Goal: Task Accomplishment & Management: Complete application form

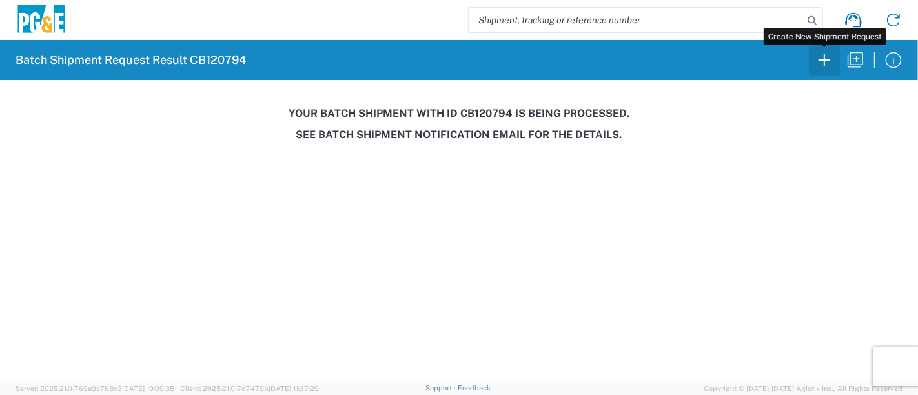
click at [828, 57] on icon "button" at bounding box center [824, 60] width 21 height 21
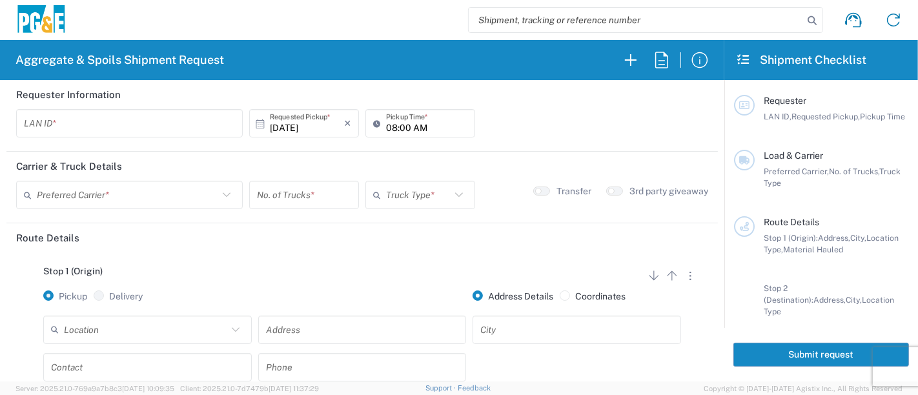
click at [65, 123] on input "text" at bounding box center [129, 123] width 211 height 23
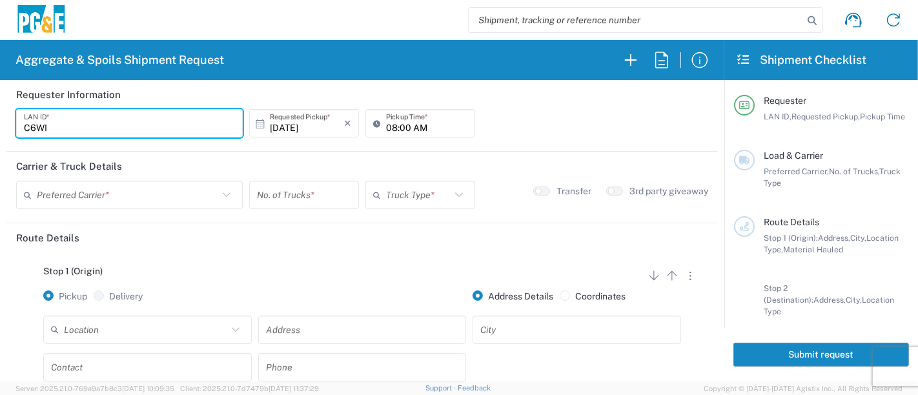
type input "C6WI"
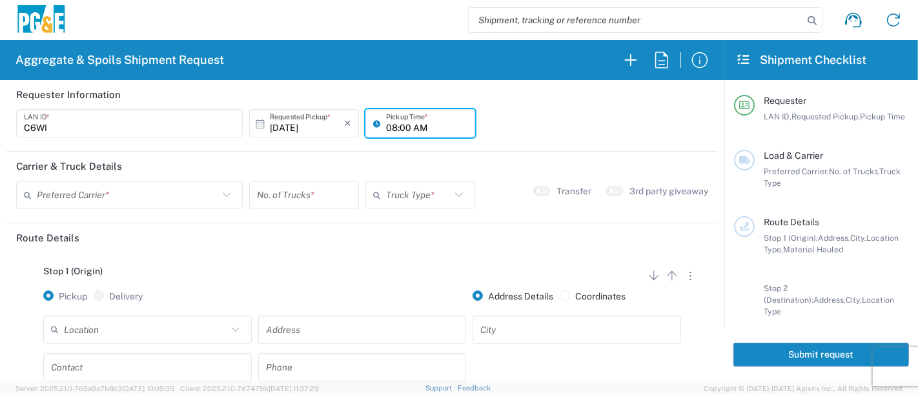
click at [386, 126] on input "08:00 AM" at bounding box center [426, 123] width 81 height 23
type input "06:00 AM"
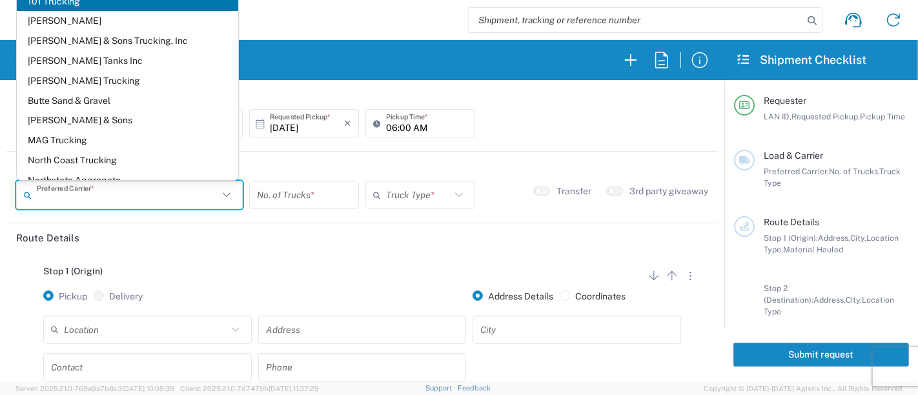
click at [74, 195] on input "text" at bounding box center [127, 195] width 181 height 23
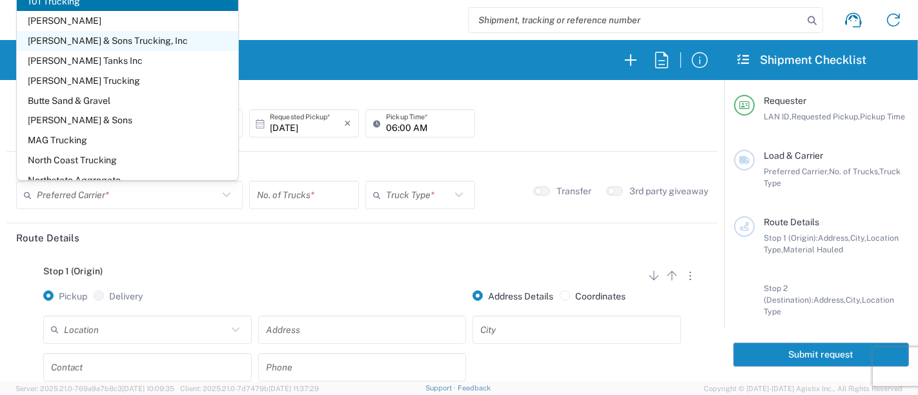
click at [34, 40] on span "[PERSON_NAME] & Sons Trucking, Inc" at bounding box center [128, 41] width 222 height 20
type input "[PERSON_NAME] & Sons Trucking, Inc"
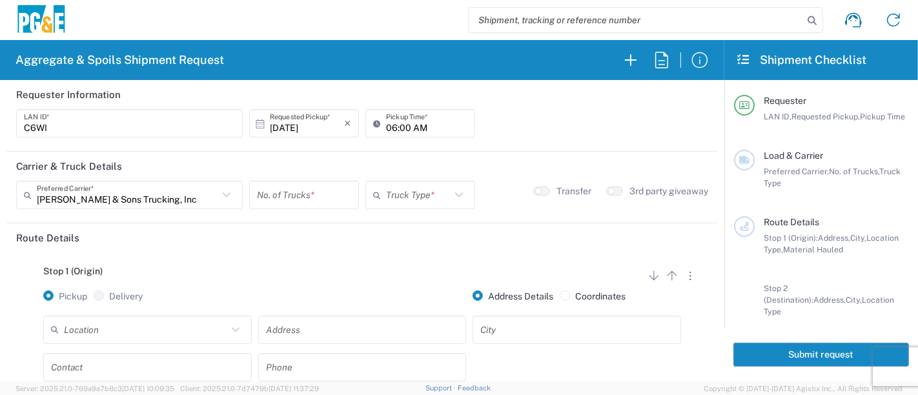
click at [315, 189] on input "number" at bounding box center [304, 195] width 94 height 23
type input "3"
click at [413, 192] on input "text" at bounding box center [418, 195] width 65 height 23
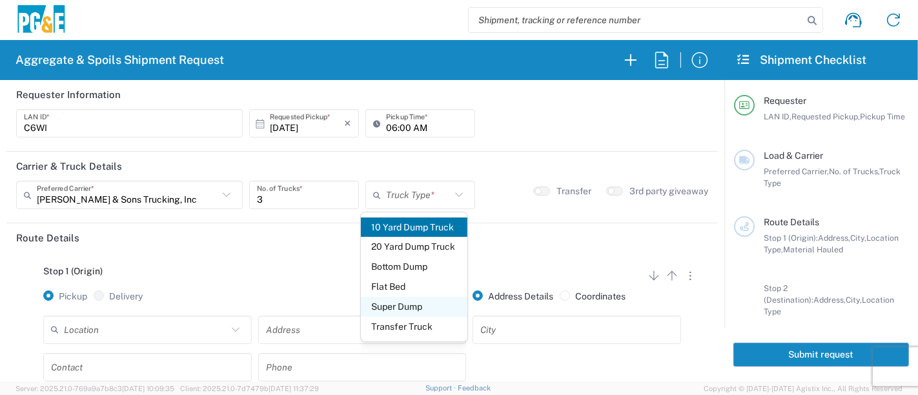
click at [415, 305] on span "Super Dump" at bounding box center [414, 307] width 107 height 20
type input "Super Dump"
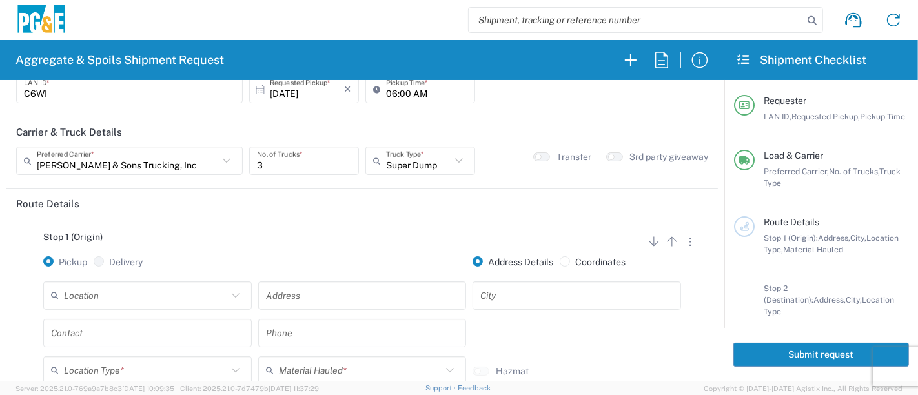
scroll to position [72, 0]
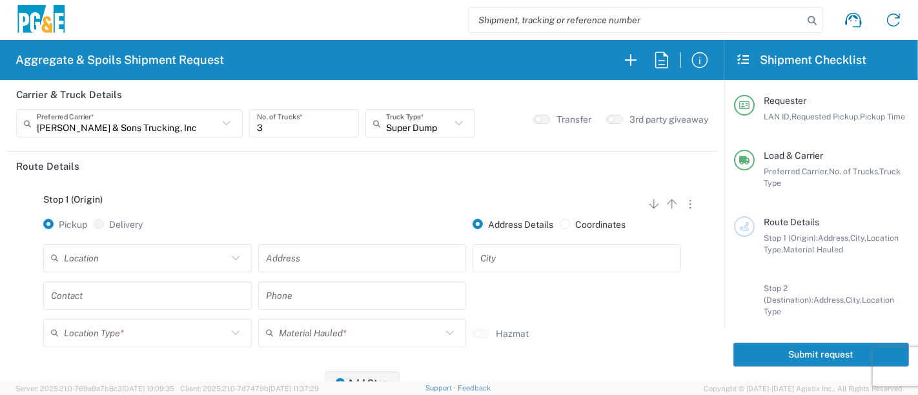
click at [144, 260] on input "text" at bounding box center [145, 258] width 163 height 23
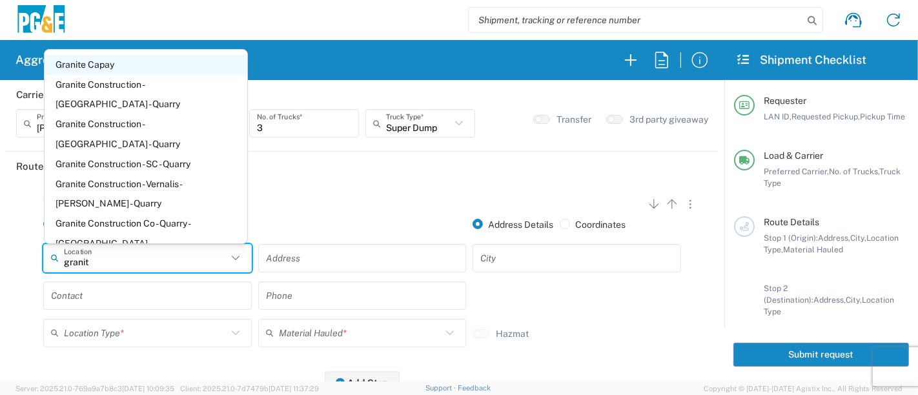
click at [96, 67] on span "Granite Capay" at bounding box center [146, 65] width 203 height 20
type input "Granite Capay"
type input "15560 Co Rd 87"
type input "Esparto"
type input "Quarry"
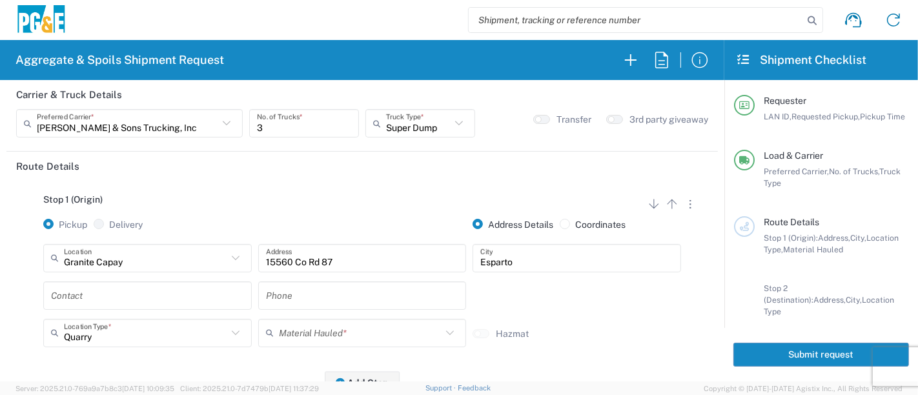
click at [123, 296] on input "text" at bounding box center [147, 295] width 193 height 23
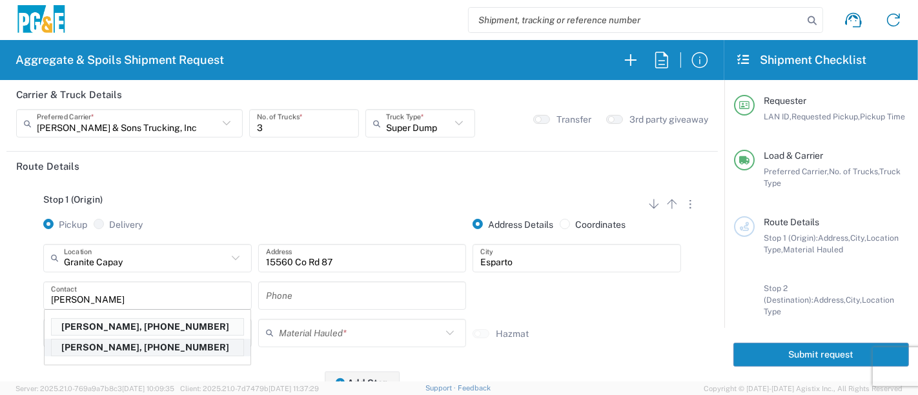
click at [102, 340] on p "[PERSON_NAME], [PHONE_NUMBER]" at bounding box center [148, 348] width 192 height 16
type input "[PERSON_NAME]"
type input "[PHONE_NUMBER]"
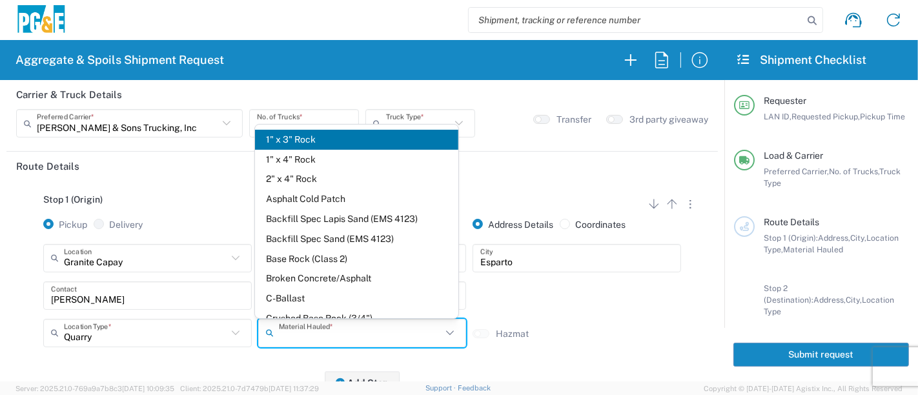
click at [298, 335] on input "text" at bounding box center [360, 333] width 163 height 23
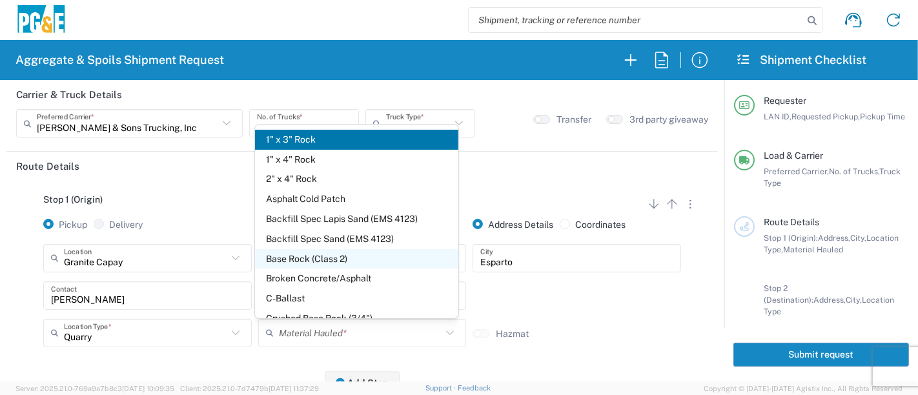
click at [313, 263] on span "Base Rock (Class 2)" at bounding box center [356, 259] width 203 height 20
type input "Base Rock (Class 2)"
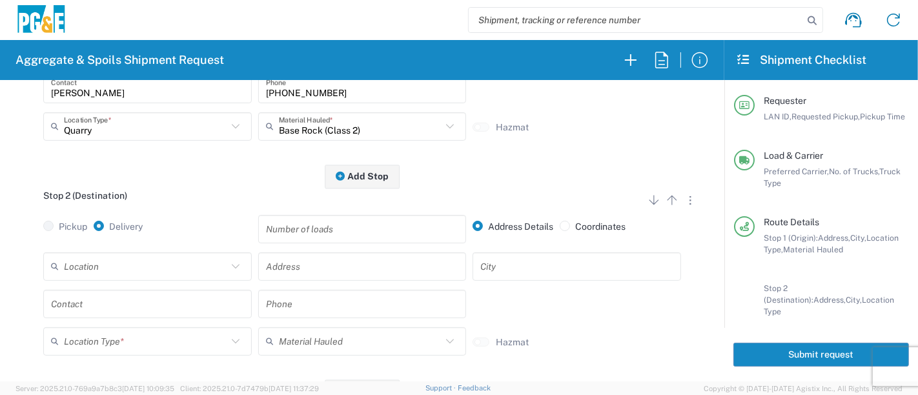
scroll to position [287, 0]
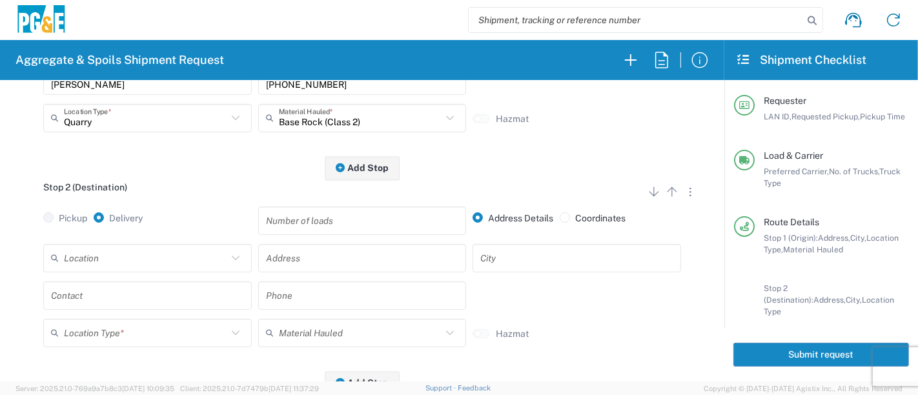
click at [208, 258] on input "text" at bounding box center [145, 258] width 163 height 23
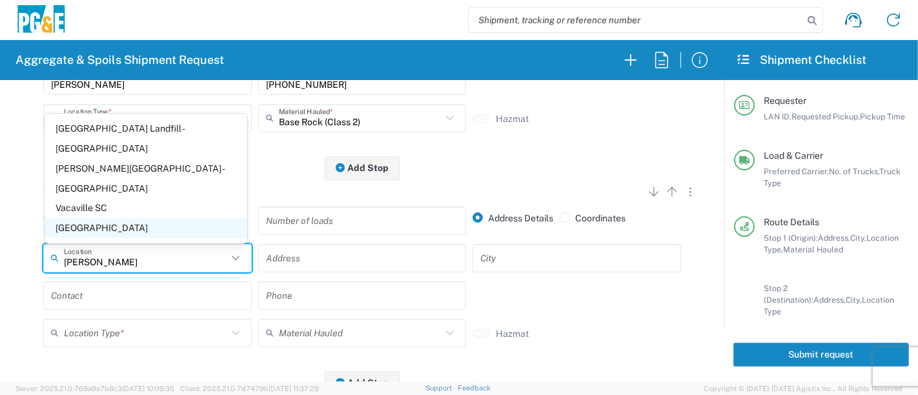
click at [107, 225] on span "[GEOGRAPHIC_DATA]" at bounding box center [146, 228] width 203 height 20
type input "[GEOGRAPHIC_DATA]"
type input "[STREET_ADDRESS]"
type input "[GEOGRAPHIC_DATA]"
type input "Business No Loading Dock"
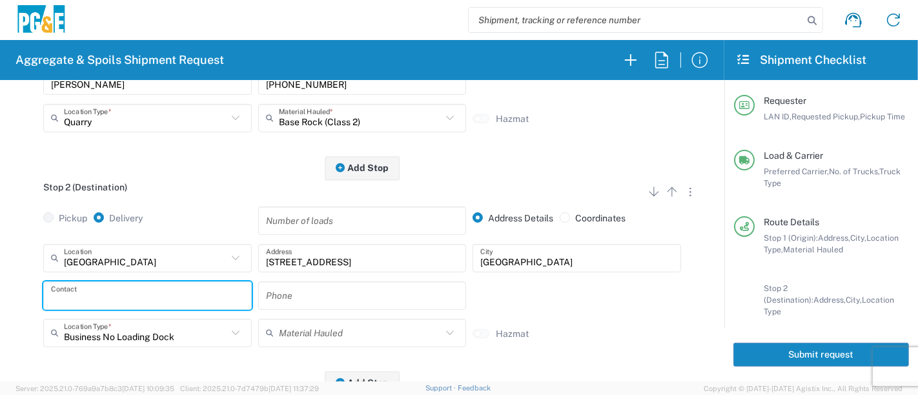
click at [173, 294] on input "text" at bounding box center [147, 295] width 193 height 23
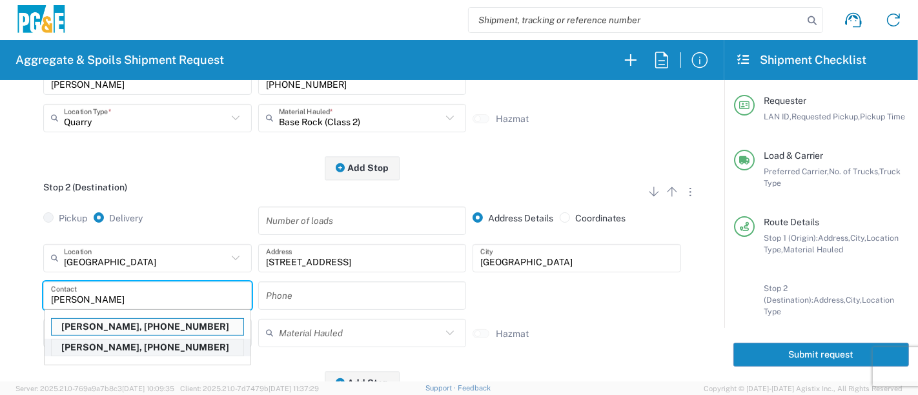
click at [122, 346] on p "[PERSON_NAME], [PHONE_NUMBER]" at bounding box center [148, 348] width 192 height 16
type input "[PERSON_NAME]"
type input "[PHONE_NUMBER]"
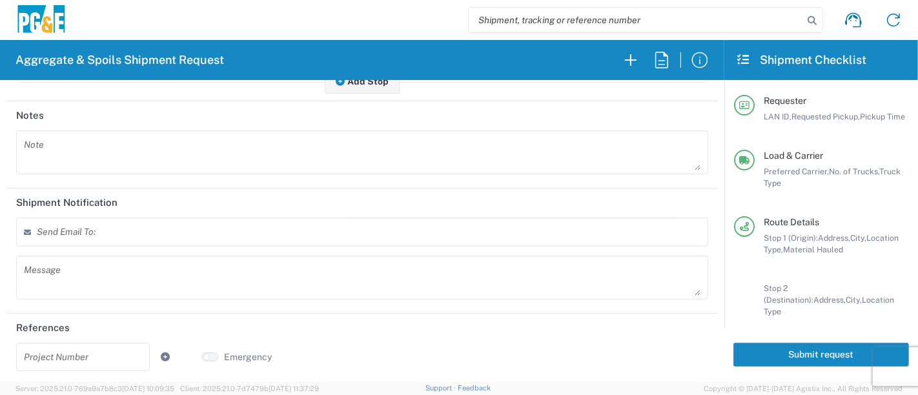
scroll to position [0, 0]
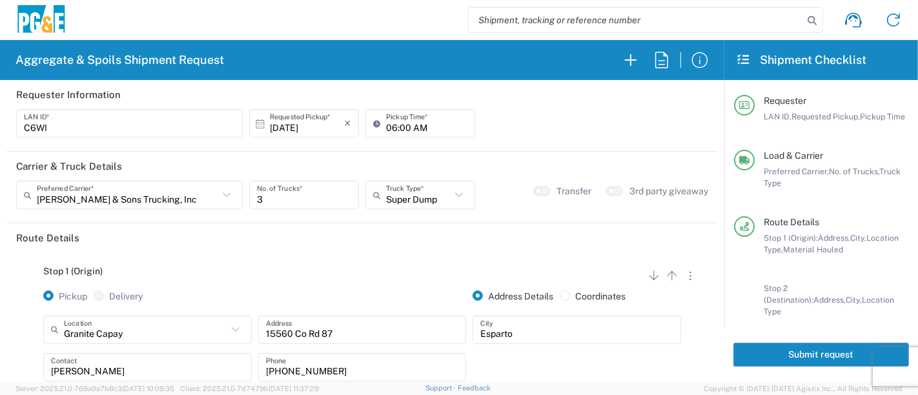
click at [749, 360] on button "Submit request" at bounding box center [822, 355] width 176 height 24
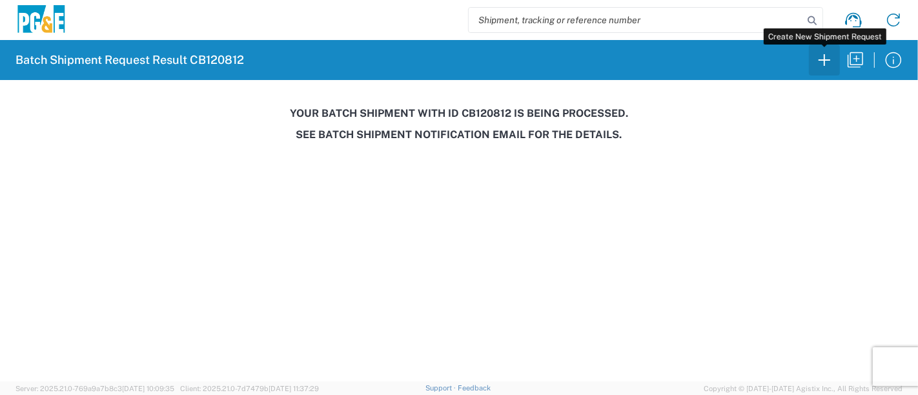
click at [823, 59] on icon "button" at bounding box center [825, 60] width 12 height 12
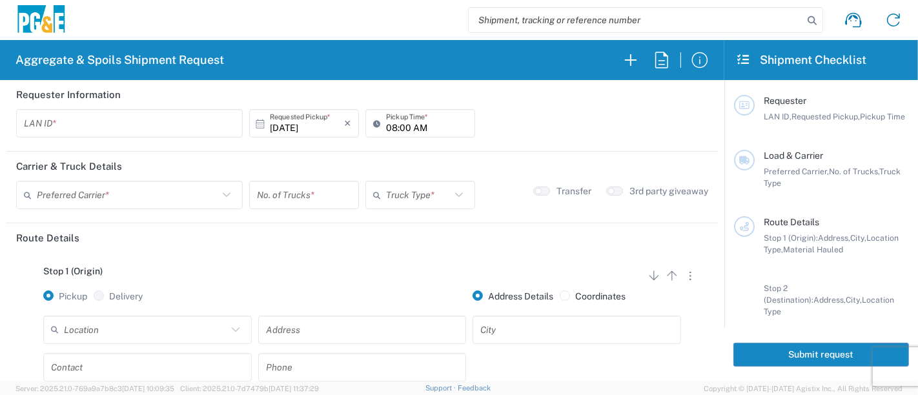
click at [75, 123] on input "text" at bounding box center [129, 123] width 211 height 23
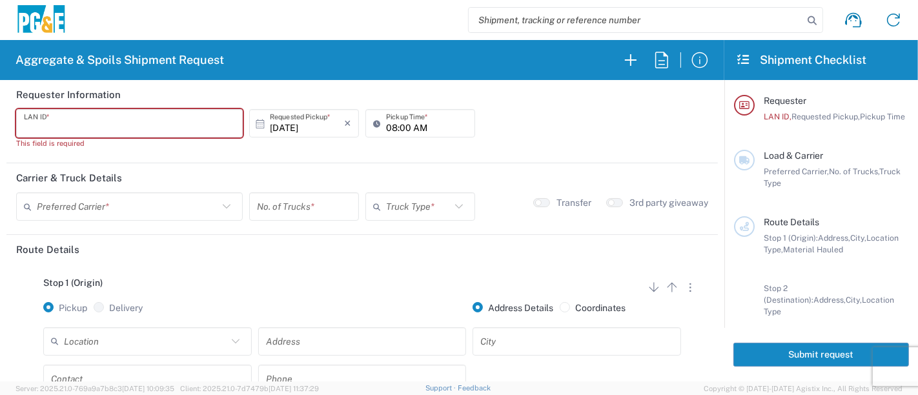
click at [77, 126] on input "text" at bounding box center [129, 123] width 211 height 23
click at [139, 130] on input "text" at bounding box center [129, 123] width 211 height 23
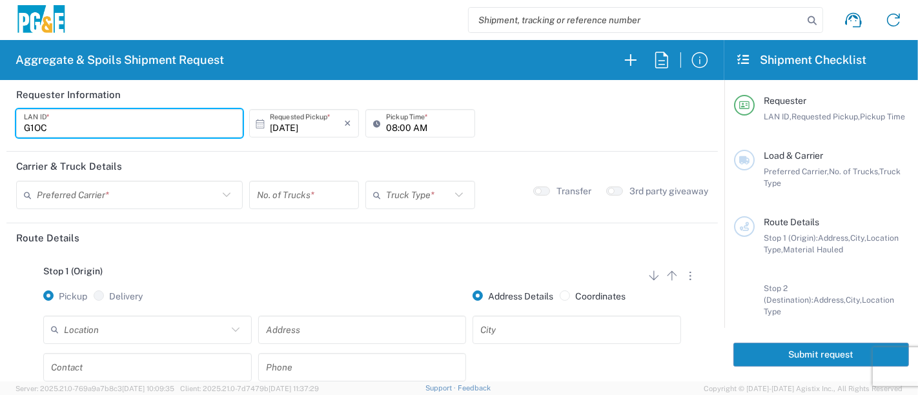
type input "G1OC"
click at [386, 127] on input "08:00 AM" at bounding box center [426, 123] width 81 height 23
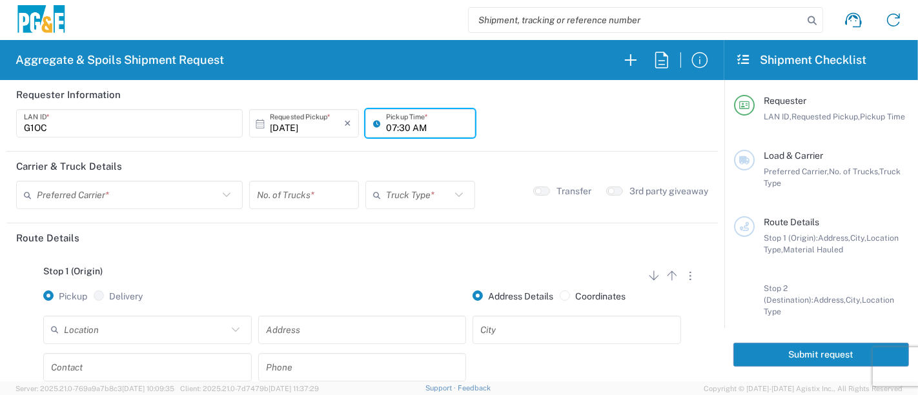
type input "07:30 AM"
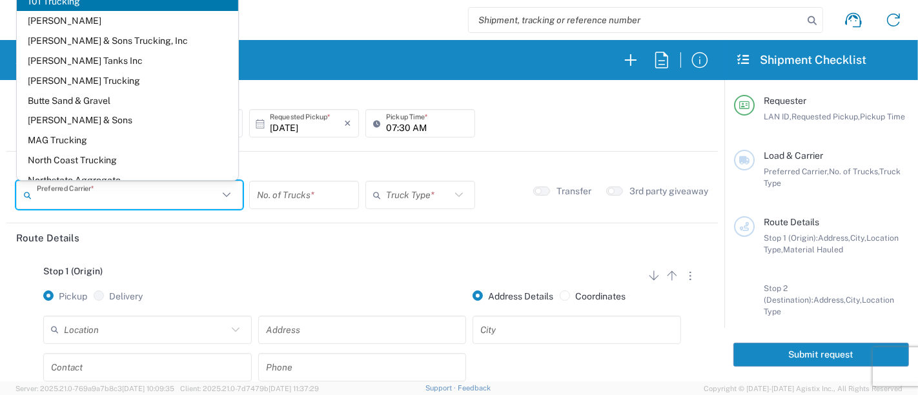
click at [113, 200] on input "text" at bounding box center [127, 195] width 181 height 23
click at [107, 141] on span "MAG Trucking" at bounding box center [128, 140] width 222 height 20
type input "MAG Trucking"
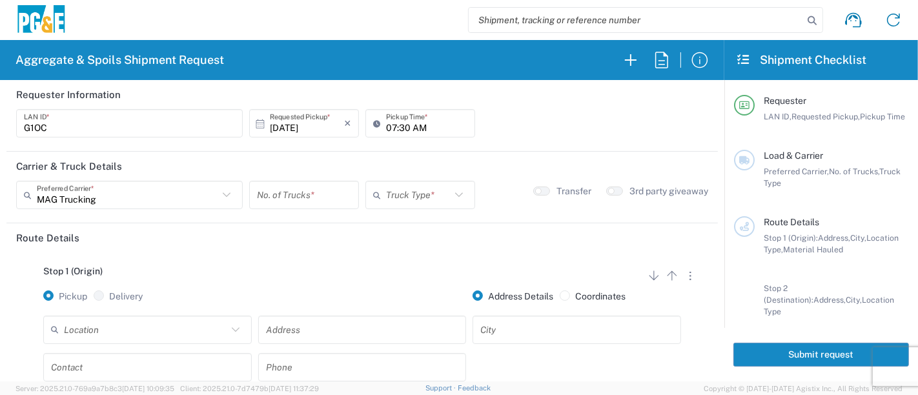
click at [263, 193] on input "number" at bounding box center [304, 195] width 94 height 23
type input "4"
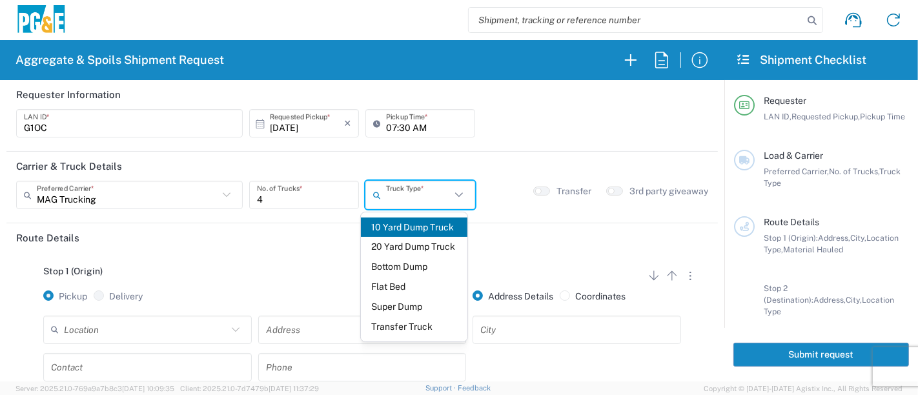
click at [426, 193] on input "text" at bounding box center [418, 195] width 65 height 23
click at [398, 304] on span "Super Dump" at bounding box center [414, 307] width 107 height 20
type input "Super Dump"
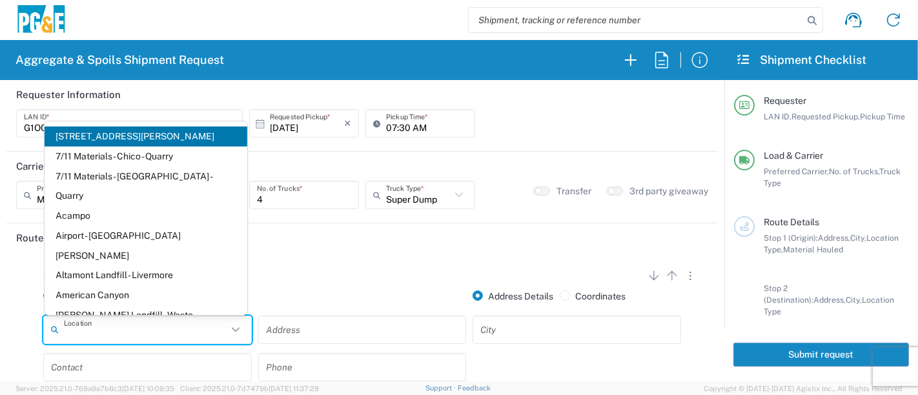
click at [116, 331] on input "text" at bounding box center [145, 329] width 163 height 23
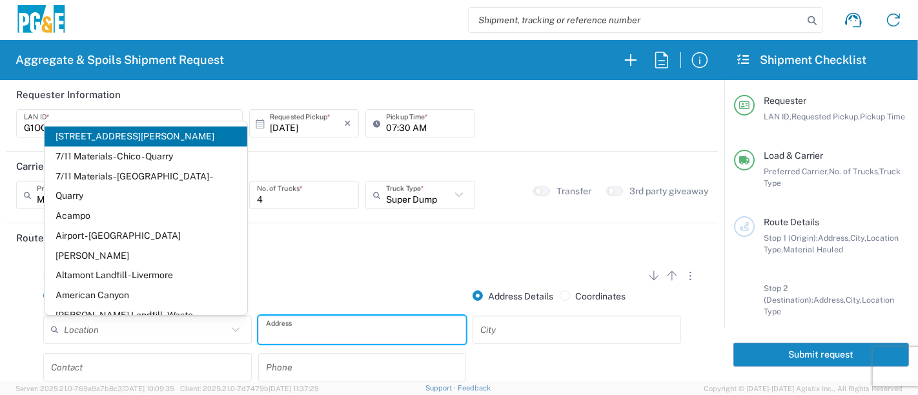
click at [282, 332] on input "text" at bounding box center [362, 329] width 193 height 23
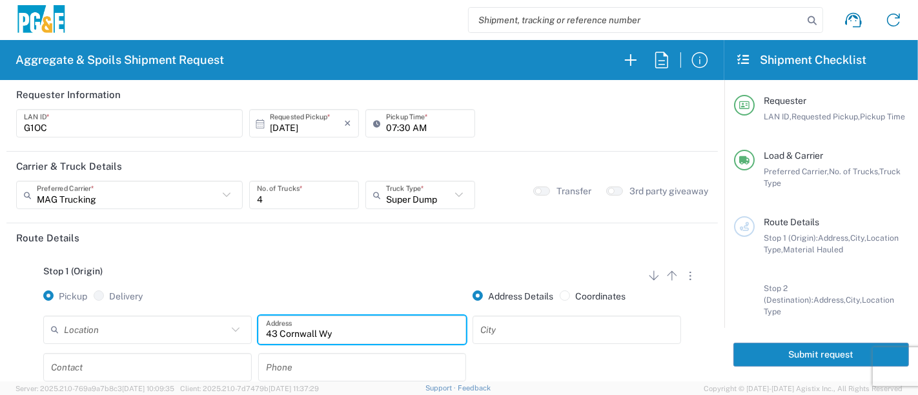
type input "43 Cornwall Wy"
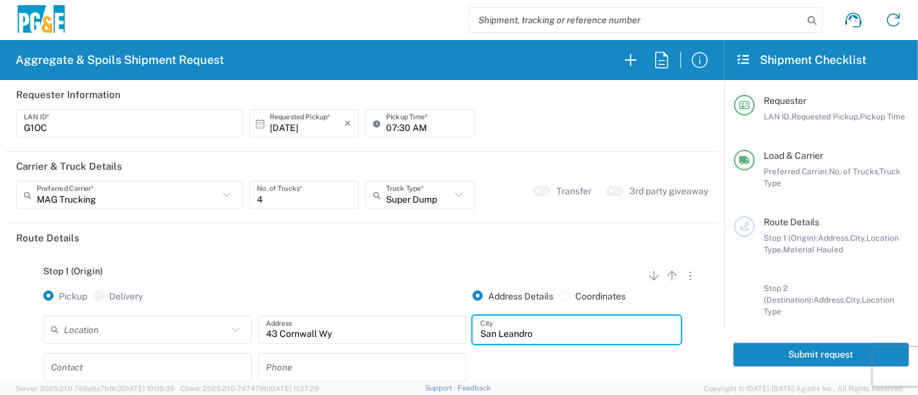
type input "San Leandro"
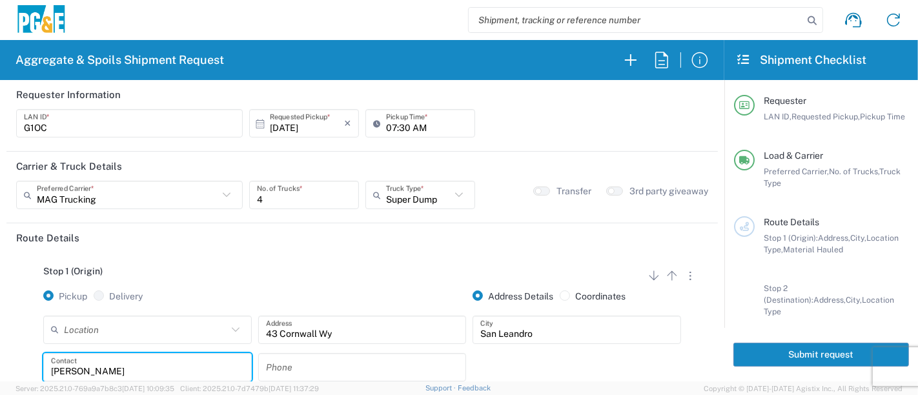
type input "[PERSON_NAME]"
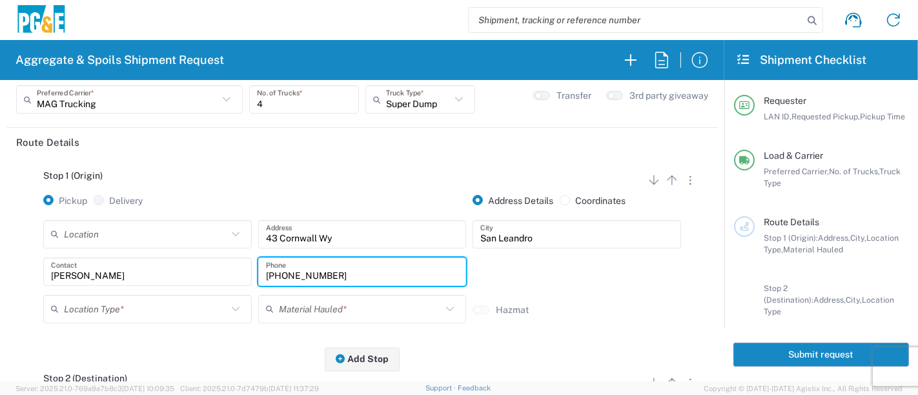
scroll to position [215, 0]
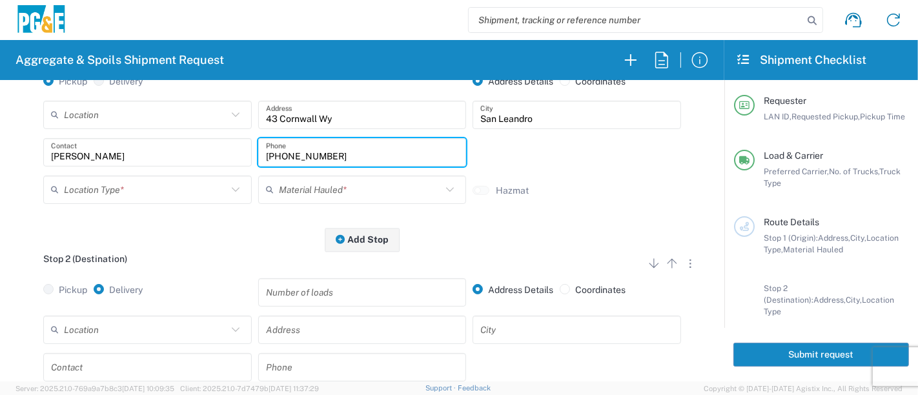
drag, startPoint x: 321, startPoint y: 156, endPoint x: 118, endPoint y: 158, distance: 203.4
click at [119, 156] on div "[PERSON_NAME] Contact [PHONE_NUMBER] Phone" at bounding box center [362, 156] width 645 height 37
type input "[PHONE_NUMBER]"
click at [92, 184] on input "text" at bounding box center [145, 189] width 163 height 23
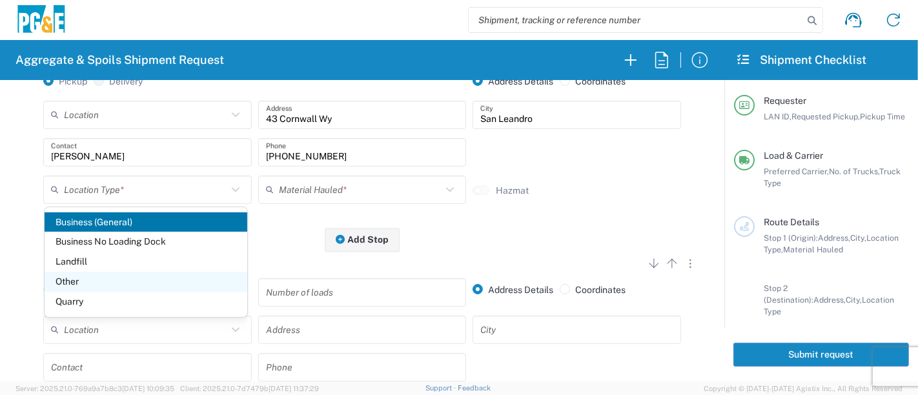
click at [118, 287] on span "Other" at bounding box center [146, 282] width 203 height 20
type input "Other"
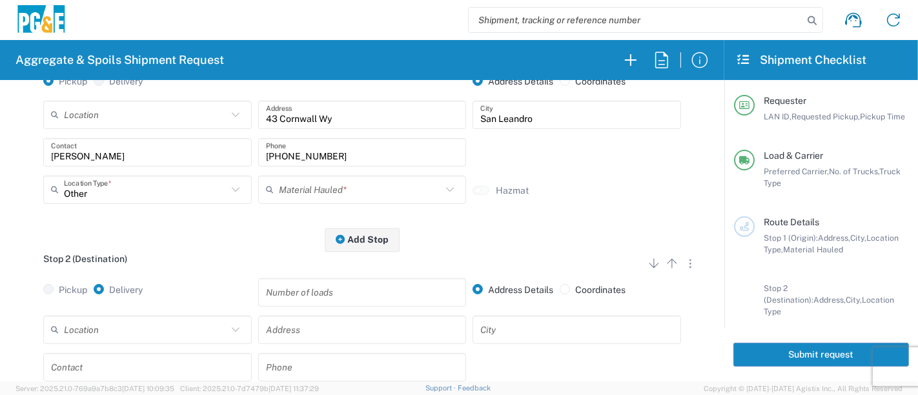
click at [307, 194] on input "text" at bounding box center [360, 189] width 163 height 23
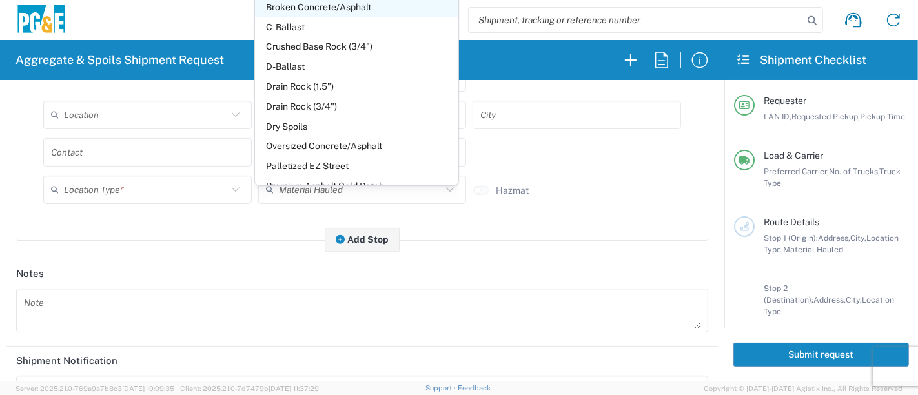
scroll to position [143, 0]
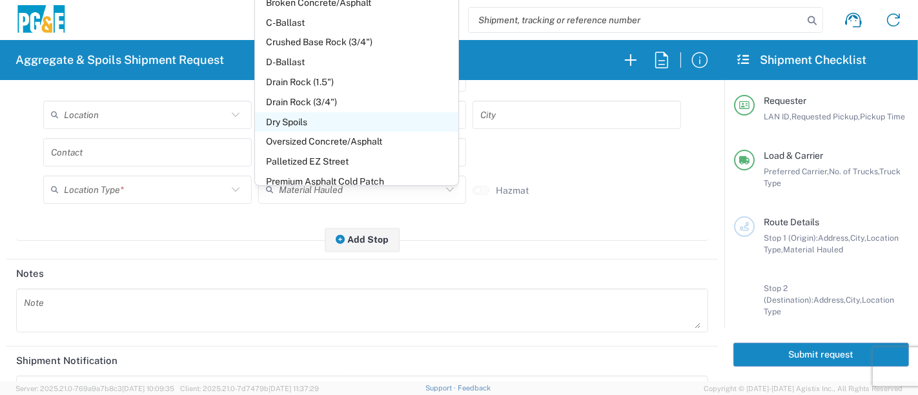
click at [318, 121] on span "Dry Spoils" at bounding box center [356, 122] width 203 height 20
type input "Dry Spoils"
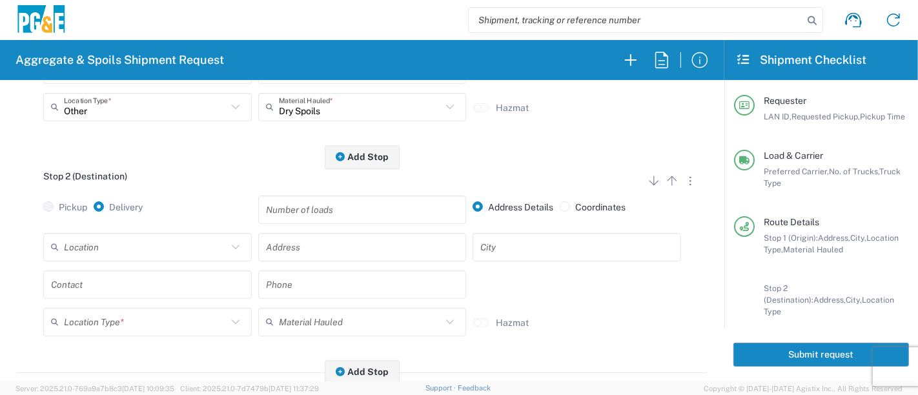
scroll to position [287, 0]
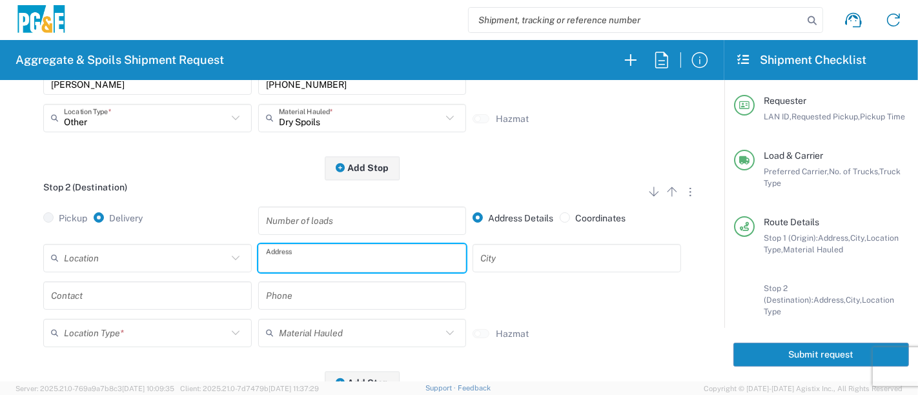
click at [282, 259] on input "text" at bounding box center [362, 258] width 193 height 23
click at [210, 265] on input "text" at bounding box center [145, 258] width 163 height 23
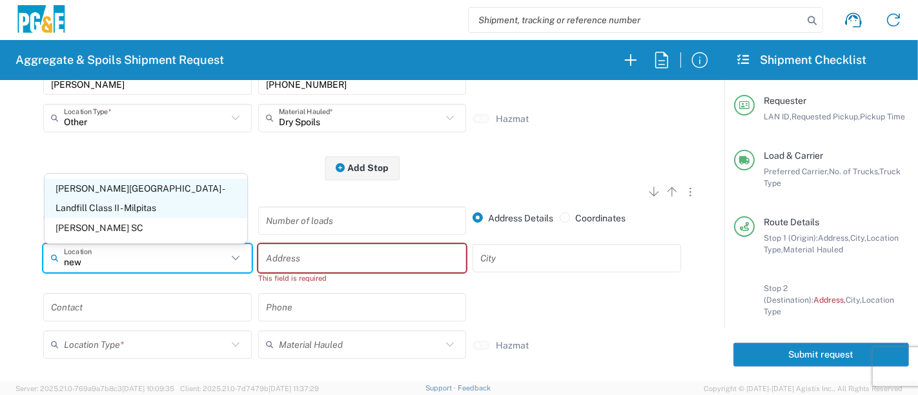
click at [180, 207] on span "[PERSON_NAME][GEOGRAPHIC_DATA] - Landfill Class II - Milpitas" at bounding box center [146, 199] width 203 height 40
type input "[PERSON_NAME][GEOGRAPHIC_DATA] - Landfill Class II - Milpitas"
type input "[STREET_ADDRESS][PERSON_NAME]"
type input "Milpitas"
type input "Landfill"
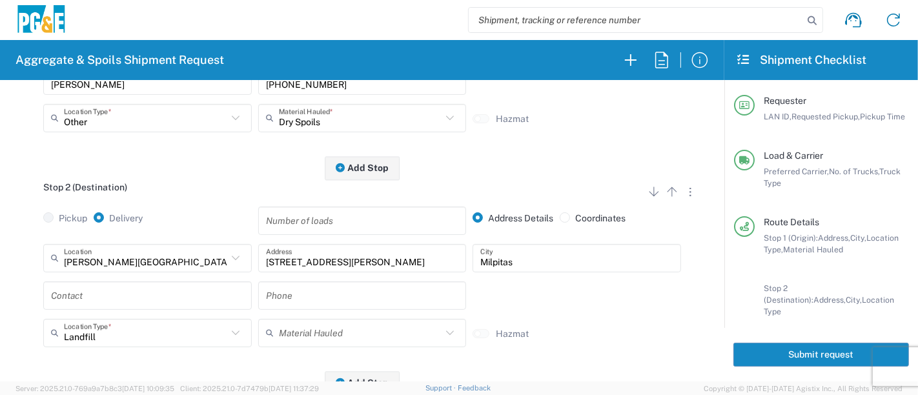
click at [127, 293] on input "text" at bounding box center [147, 295] width 193 height 23
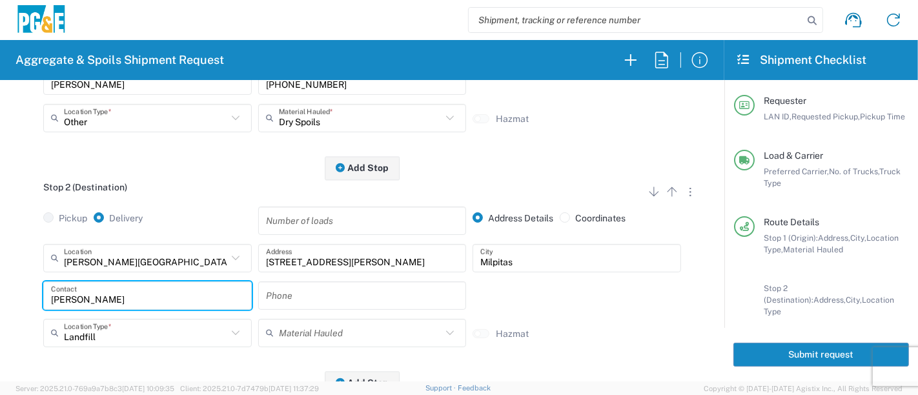
type input "[PERSON_NAME]"
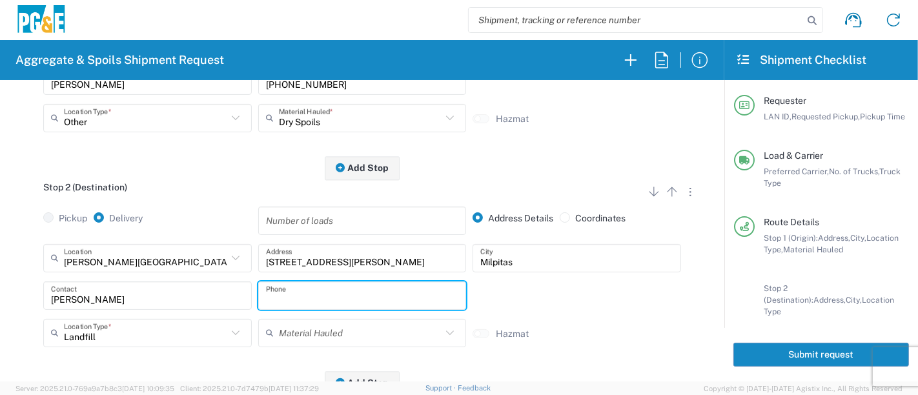
paste input "[PHONE_NUMBER]"
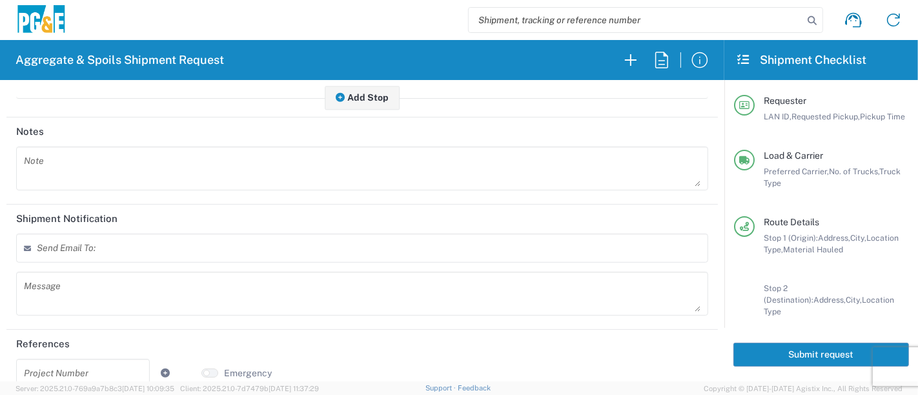
scroll to position [588, 0]
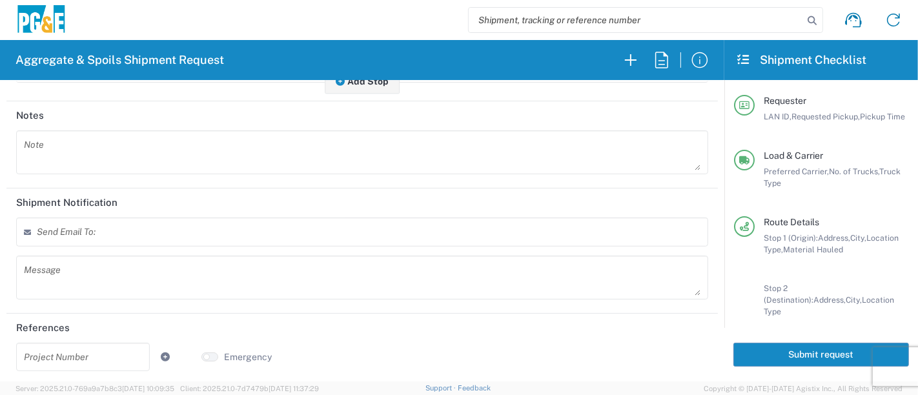
type input "[PHONE_NUMBER]"
click at [81, 364] on input "text" at bounding box center [83, 357] width 118 height 23
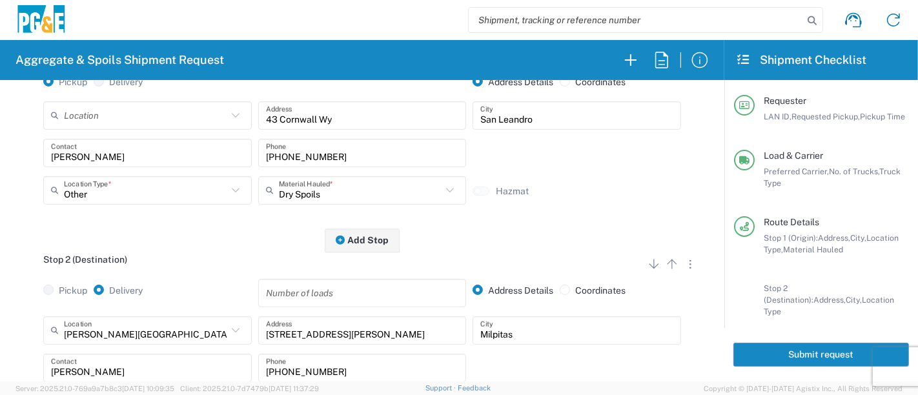
scroll to position [0, 0]
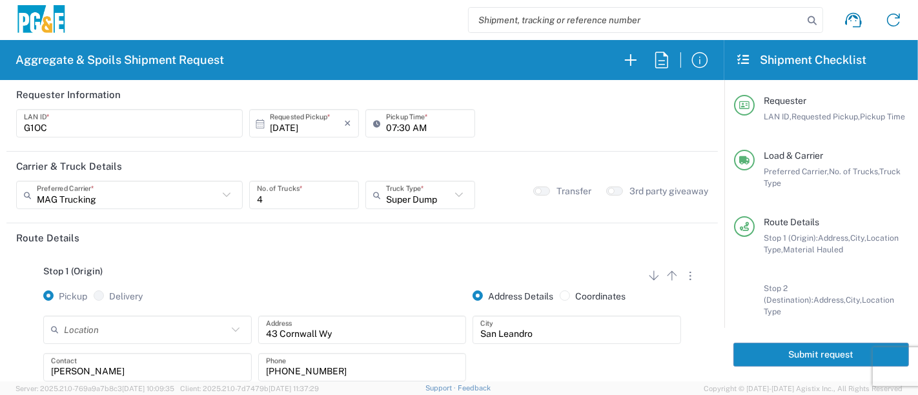
type input "35056643"
click at [832, 361] on button "Submit request" at bounding box center [822, 355] width 176 height 24
